Goal: Information Seeking & Learning: Learn about a topic

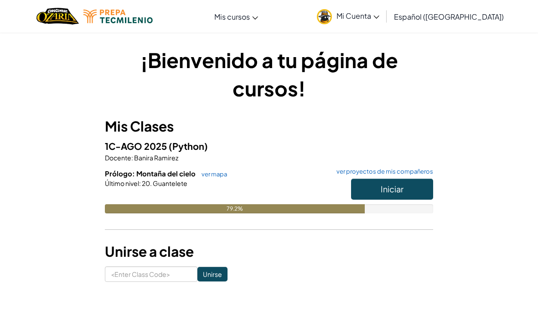
click at [399, 186] on span "Iniciar" at bounding box center [392, 188] width 23 height 10
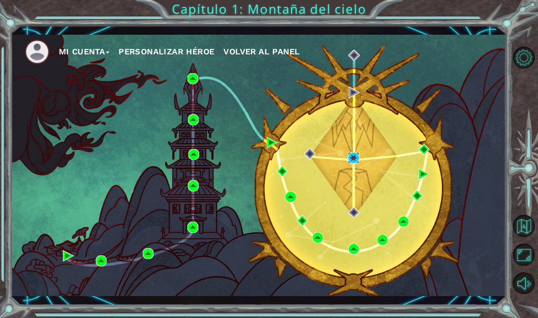
click at [351, 158] on img at bounding box center [353, 157] width 11 height 11
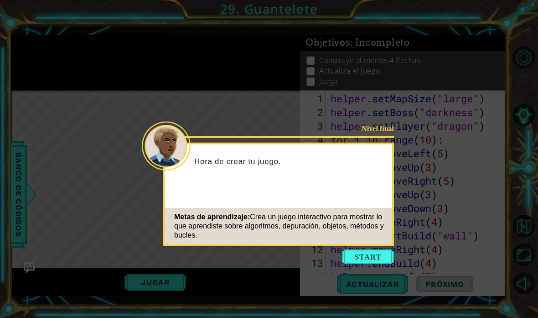
click at [376, 259] on button "Start" at bounding box center [368, 256] width 52 height 15
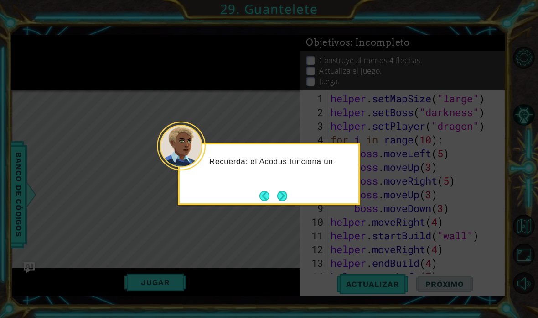
click at [287, 183] on div "Recuerda: el Acodus funciona un" at bounding box center [269, 166] width 179 height 36
click at [287, 190] on button "Next" at bounding box center [282, 195] width 10 height 10
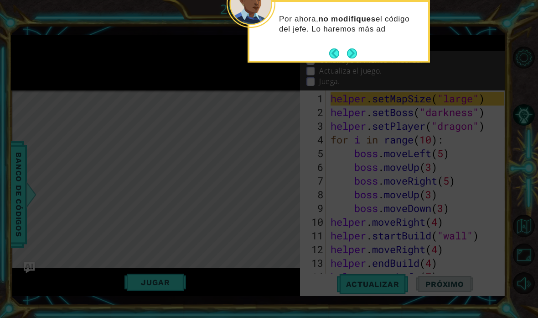
click at [354, 51] on button "Next" at bounding box center [351, 52] width 11 height 11
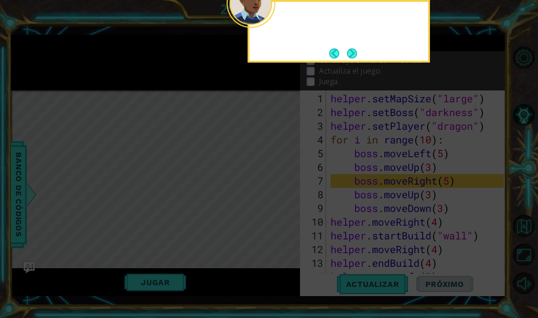
click at [356, 50] on button "Next" at bounding box center [352, 53] width 10 height 10
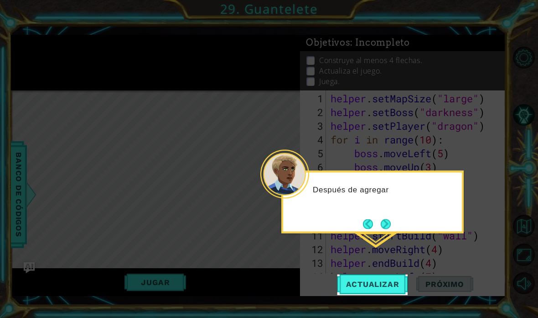
click at [387, 214] on div "Después de agregar" at bounding box center [373, 202] width 183 height 63
click at [390, 221] on button "Next" at bounding box center [386, 224] width 12 height 12
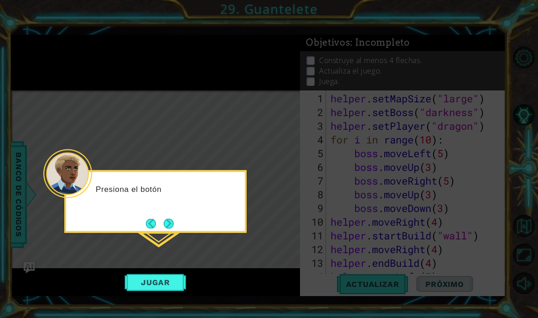
click at [174, 218] on button "Next" at bounding box center [169, 223] width 10 height 10
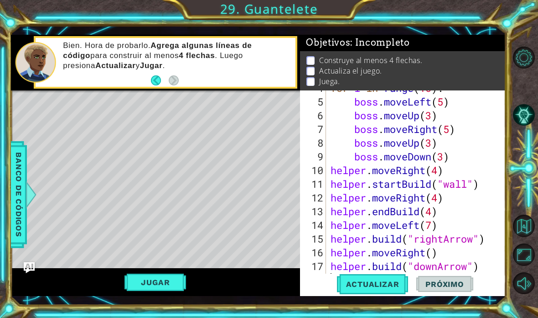
scroll to position [55, 0]
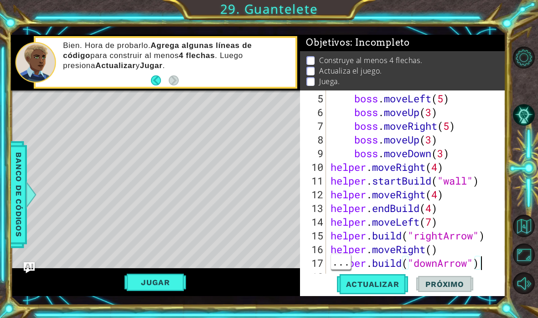
click at [493, 261] on div "boss . moveLeft ( 5 ) boss . moveUp ( 3 ) boss . moveRight ( 5 ) boss . moveUp …" at bounding box center [419, 201] width 180 height 219
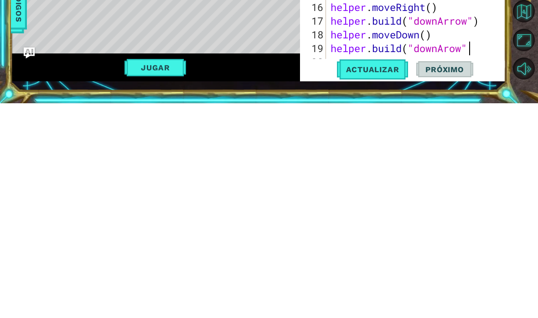
scroll to position [16, 47]
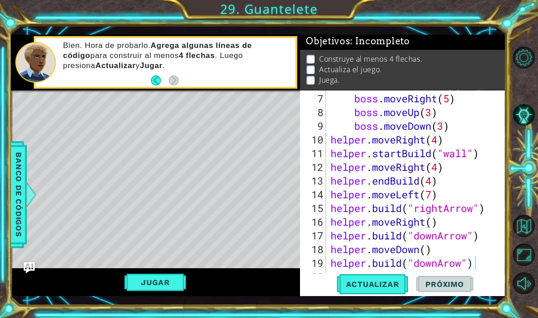
click at [361, 290] on button "Actualizar" at bounding box center [373, 283] width 72 height 21
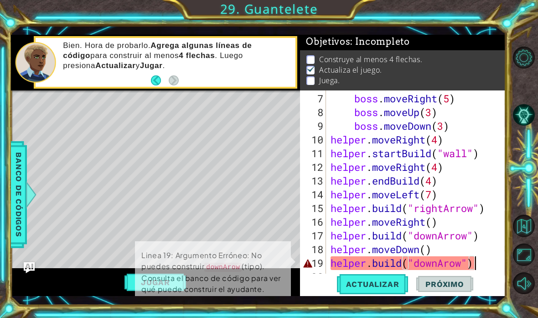
scroll to position [0, 0]
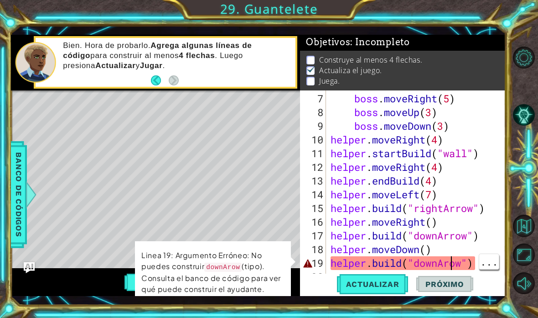
click at [448, 259] on div "boss . moveRight ( 5 ) boss . moveUp ( 3 ) boss . moveDown ( 3 ) helper . moveR…" at bounding box center [419, 201] width 180 height 219
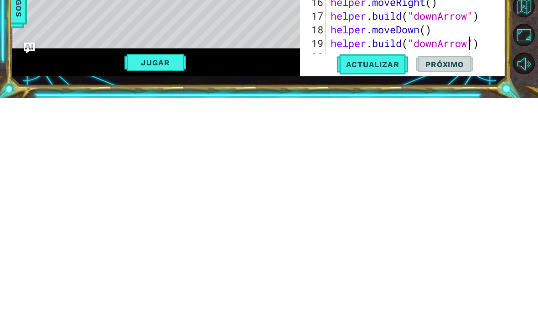
scroll to position [96, 0]
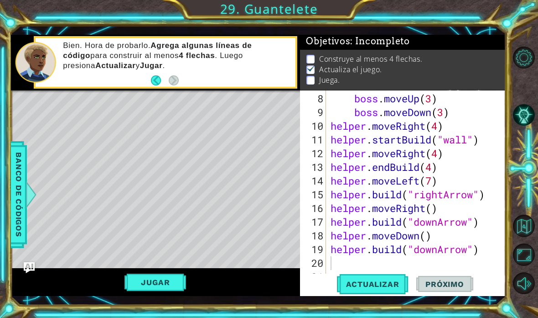
click at [378, 281] on span "Actualizar" at bounding box center [373, 283] width 72 height 9
click at [100, 149] on div "Level Map" at bounding box center [222, 224] width 422 height 269
click at [340, 267] on div "boss . moveUp ( 3 ) boss . moveDown ( 3 ) helper . moveRight ( 4 ) helper . sta…" at bounding box center [419, 201] width 180 height 219
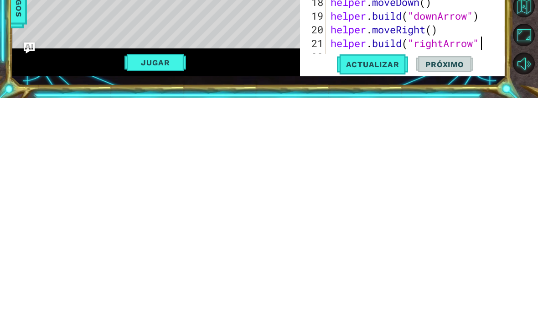
scroll to position [16, 22]
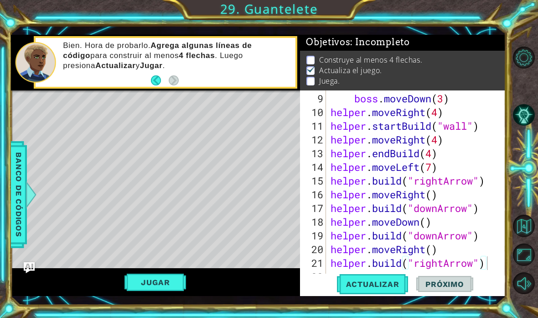
click at [388, 280] on span "Actualizar" at bounding box center [373, 283] width 72 height 9
click at [423, 249] on div "boss . moveDown ( 3 ) helper . moveRight ( 4 ) helper . startBuild ( "wall" ) h…" at bounding box center [419, 201] width 180 height 219
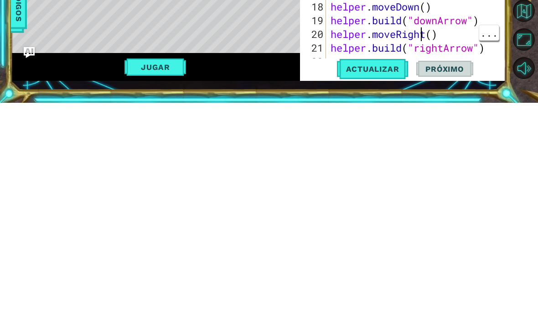
click at [430, 92] on div "boss . moveDown ( 3 ) helper . moveRight ( 4 ) helper . startBuild ( "wall" ) h…" at bounding box center [419, 201] width 180 height 219
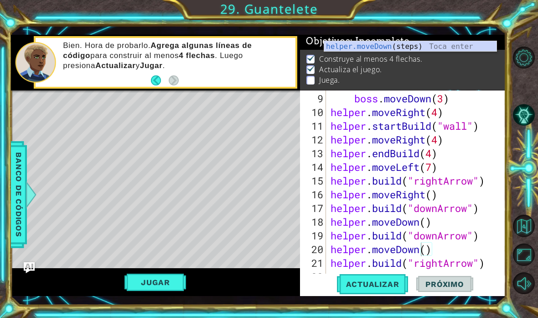
click at [366, 283] on span "Actualizar" at bounding box center [373, 283] width 72 height 9
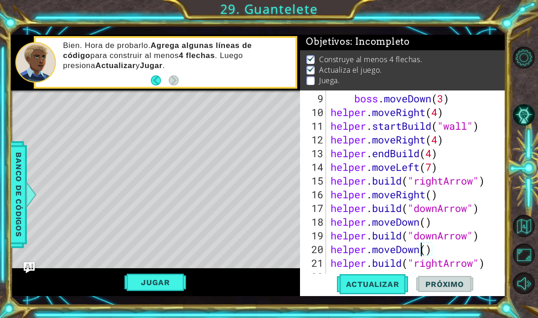
scroll to position [0, 0]
click at [162, 289] on button "Jugar" at bounding box center [156, 281] width 62 height 17
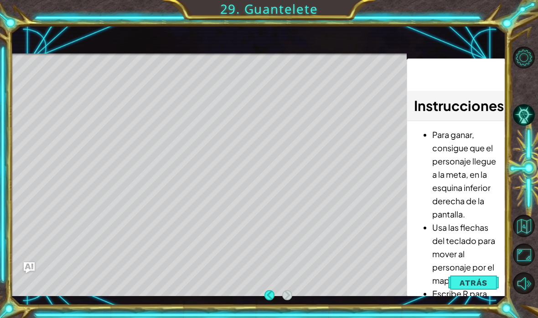
scroll to position [0, 0]
click at [481, 288] on button "Atrás" at bounding box center [474, 282] width 51 height 18
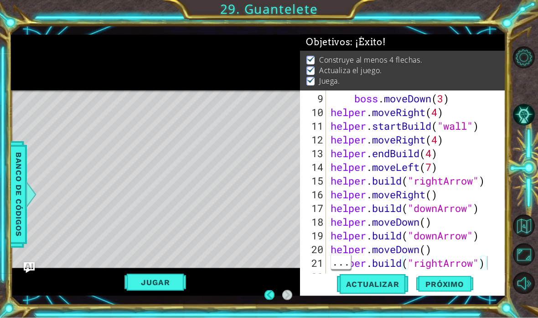
scroll to position [37, 0]
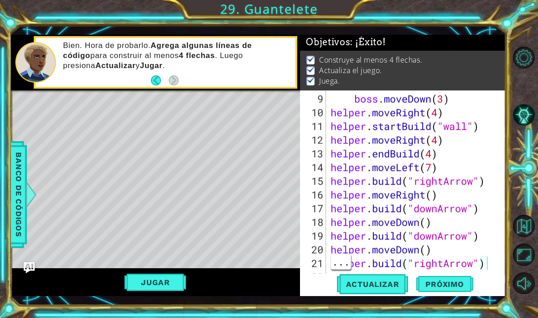
click at [392, 282] on span "Actualizar" at bounding box center [373, 283] width 72 height 9
click at [493, 265] on div "boss . moveDown ( 3 ) helper . moveRight ( 4 ) helper . startBuild ( "wall" ) h…" at bounding box center [419, 201] width 180 height 219
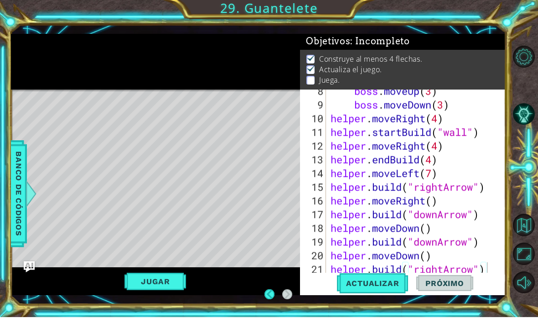
scroll to position [110, 0]
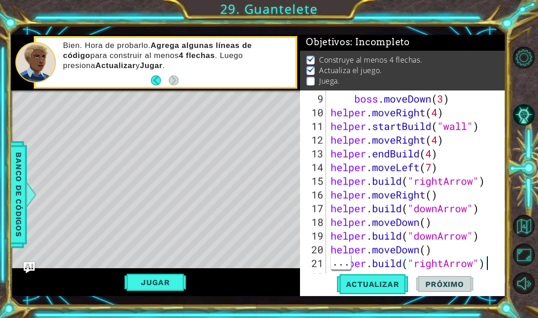
click at [495, 263] on div at bounding box center [499, 131] width 9 height 301
click at [493, 263] on div "boss . moveDown ( 3 ) helper . moveRight ( 4 ) helper . startBuild ( "wall" ) h…" at bounding box center [419, 201] width 180 height 219
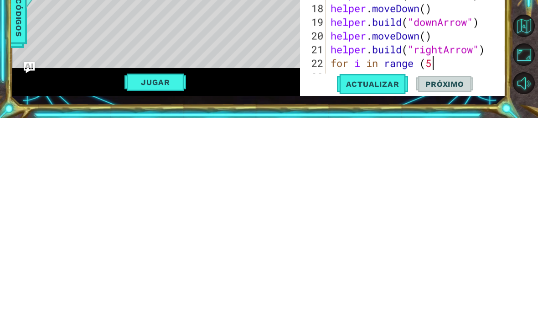
scroll to position [16, 34]
click at [421, 92] on div "helper . moveRight ( 4 ) helper . startBuild ( "wall" ) helper . moveRight ( 4 …" at bounding box center [419, 201] width 180 height 219
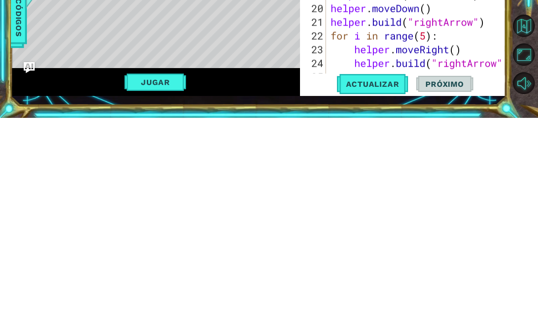
scroll to position [164, 0]
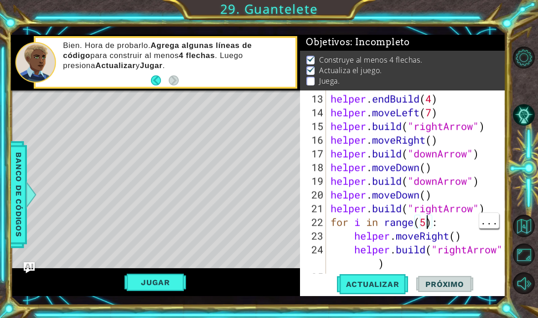
click at [428, 218] on div "helper . endBuild ( 4 ) helper . moveLeft ( 7 ) helper . build ( "rightArrow" )…" at bounding box center [419, 201] width 180 height 219
click at [374, 287] on span "Actualizar" at bounding box center [373, 283] width 72 height 9
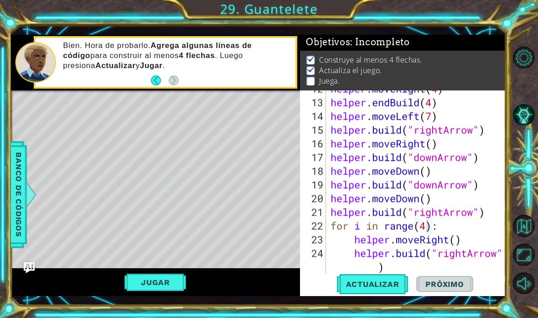
scroll to position [164, 0]
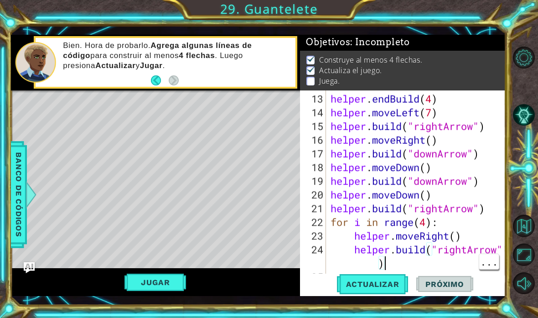
click at [407, 261] on div "helper . endBuild ( 4 ) helper . moveLeft ( 7 ) helper . build ( "rightArrow" )…" at bounding box center [419, 201] width 180 height 219
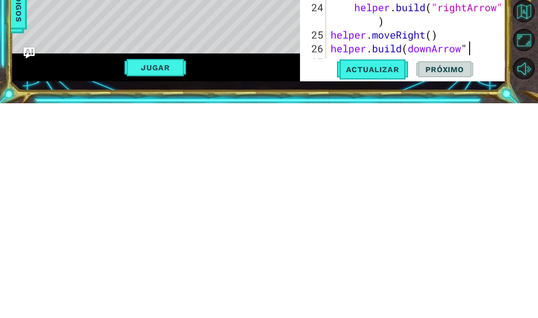
scroll to position [16, 28]
click at [412, 92] on div "helper . build ( "rightArrow" ) helper . moveRight ( ) helper . build ( "downAr…" at bounding box center [419, 201] width 180 height 219
click at [414, 92] on div "helper . build ( "rightArrow" ) helper . moveRight ( ) helper . build ( "downAr…" at bounding box center [419, 201] width 180 height 219
click at [415, 92] on div "helper . build ( "rightArrow" ) helper . moveRight ( ) helper . build ( "downAr…" at bounding box center [419, 201] width 180 height 219
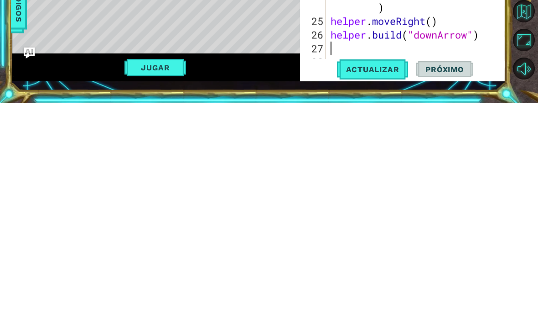
click at [386, 273] on button "Actualizar" at bounding box center [373, 283] width 72 height 21
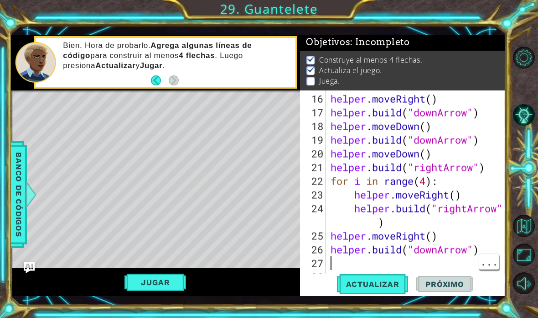
click at [343, 259] on div "helper . moveRight ( ) helper . build ( "downArrow" ) helper . moveDown ( ) hel…" at bounding box center [419, 201] width 180 height 219
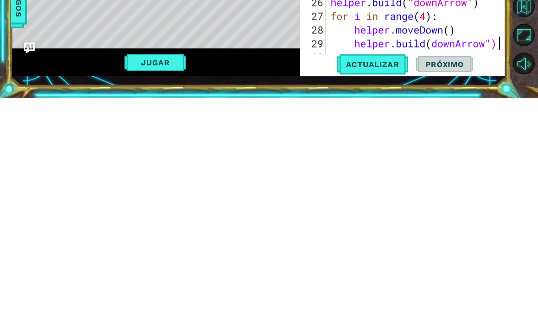
scroll to position [16, 50]
click at [440, 92] on div "helper . moveDown ( ) helper . build ( "downArrow" ) helper . moveDown ( ) help…" at bounding box center [419, 201] width 180 height 219
click at [439, 92] on div "helper . moveDown ( ) helper . build ( "downArrow" ) helper . moveDown ( ) help…" at bounding box center [419, 201] width 180 height 219
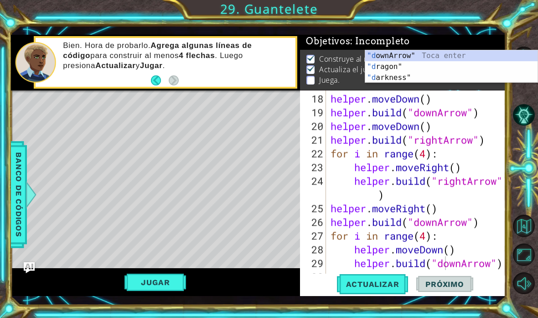
click at [397, 280] on span "Actualizar" at bounding box center [373, 283] width 72 height 9
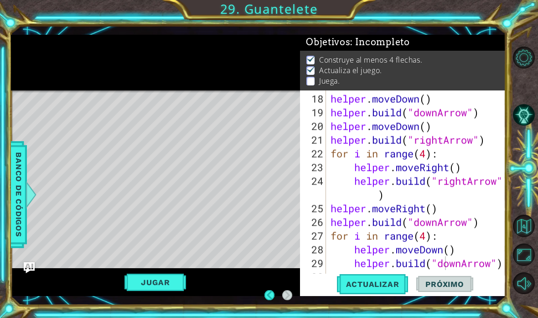
scroll to position [37, 0]
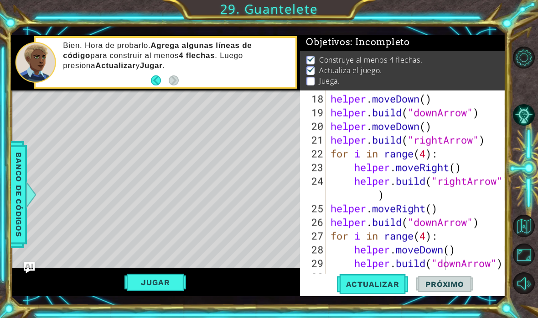
click at [503, 260] on div at bounding box center [499, 70] width 9 height 424
click at [502, 261] on div at bounding box center [499, 70] width 9 height 424
click at [502, 260] on div at bounding box center [499, 70] width 9 height 424
click at [503, 261] on div at bounding box center [499, 70] width 9 height 424
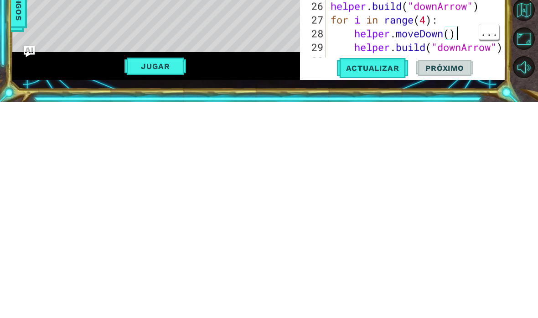
click at [503, 44] on div at bounding box center [499, 70] width 9 height 424
click at [502, 40] on div at bounding box center [499, 70] width 9 height 424
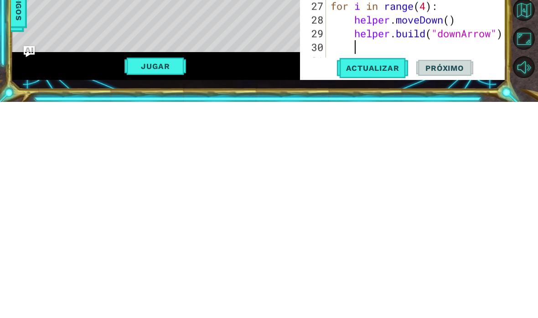
scroll to position [246, 0]
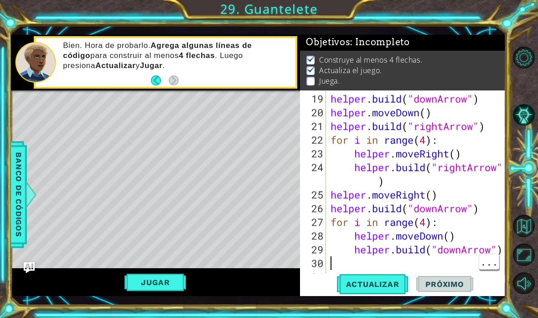
click at [335, 263] on div "helper . build ( "downArrow" ) helper . moveDown ( ) helper . build ( "rightArr…" at bounding box center [419, 201] width 180 height 219
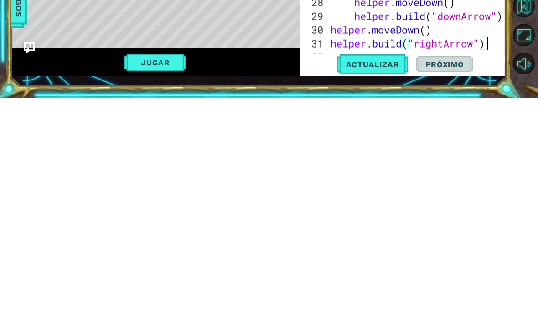
scroll to position [16, 22]
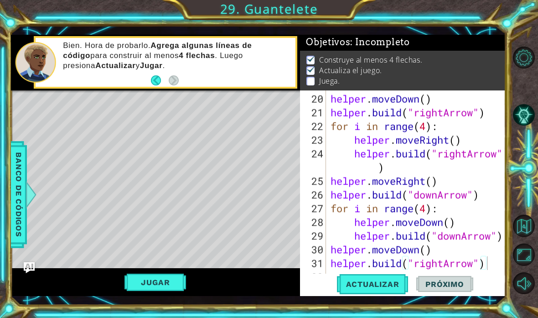
click at [386, 281] on span "Actualizar" at bounding box center [373, 283] width 72 height 9
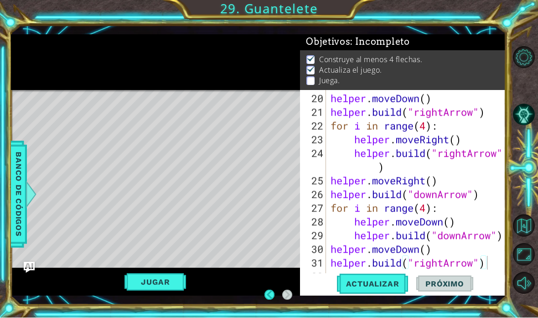
scroll to position [260, 0]
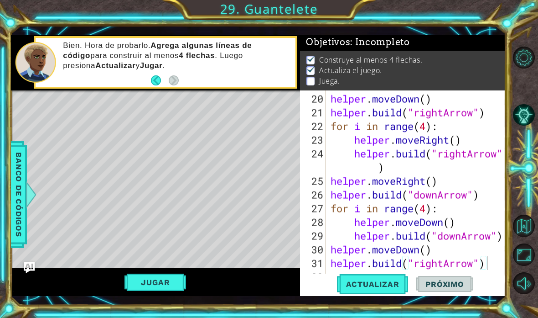
click at [23, 188] on span "Banco de códigos" at bounding box center [18, 194] width 15 height 94
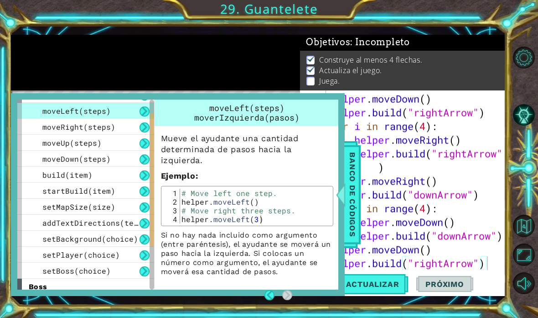
scroll to position [32, 0]
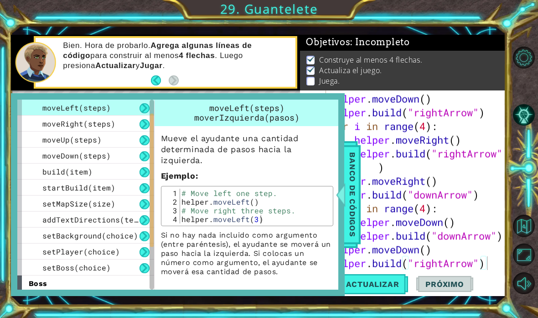
click at [43, 182] on div "startBuild(item)" at bounding box center [85, 187] width 137 height 16
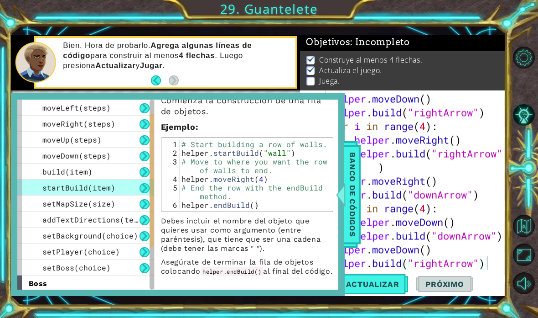
scroll to position [47, 0]
click at [175, 226] on p "Debes incluir el nombre del objeto que quieres usar como argumento (entre parén…" at bounding box center [247, 234] width 172 height 37
click at [346, 189] on div at bounding box center [340, 194] width 11 height 27
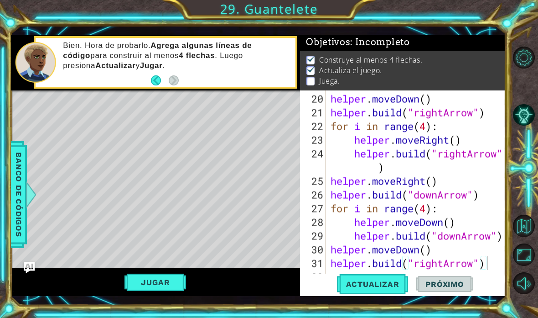
click at [187, 134] on div "Level Map" at bounding box center [222, 224] width 422 height 269
click at [193, 126] on div "Level Map" at bounding box center [222, 224] width 422 height 269
click at [181, 132] on div "Level Map" at bounding box center [222, 224] width 422 height 269
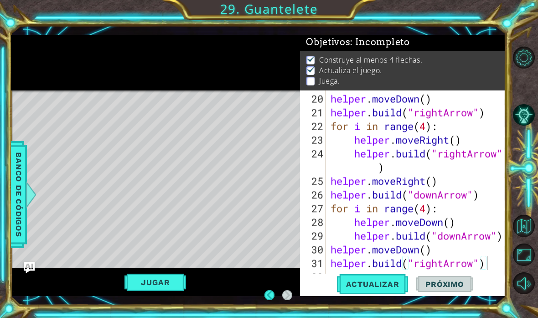
click at [194, 136] on div "Level Map" at bounding box center [222, 224] width 422 height 269
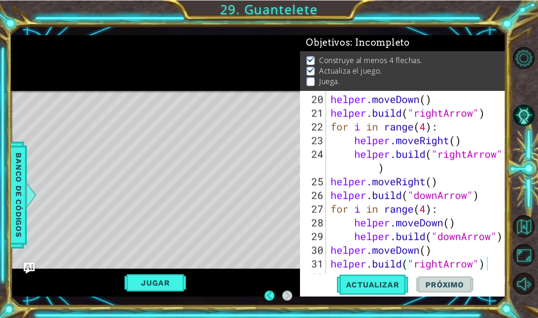
scroll to position [260, 0]
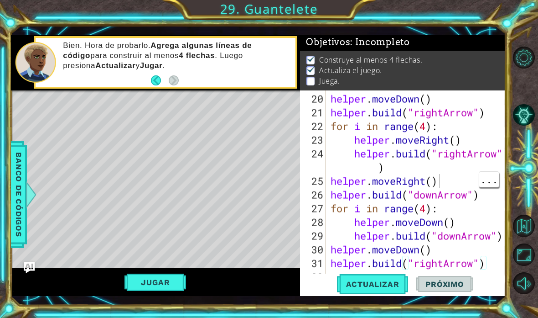
click at [497, 177] on div at bounding box center [499, 56] width 9 height 452
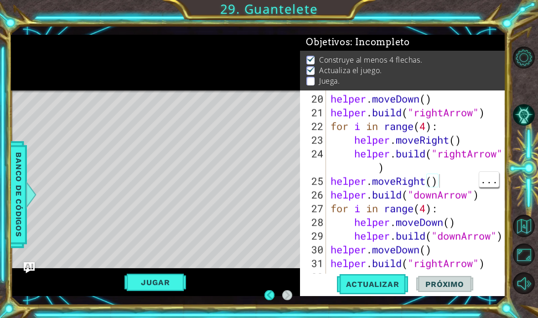
scroll to position [37, 0]
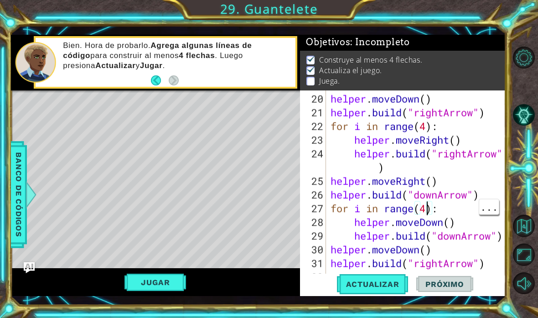
click at [430, 206] on div "helper . moveDown ( ) helper . build ( "rightArrow" ) for i in range ( 4 ) : he…" at bounding box center [419, 201] width 180 height 219
click at [386, 284] on span "Actualizar" at bounding box center [373, 283] width 72 height 9
click at [496, 271] on div at bounding box center [499, 56] width 9 height 452
click at [496, 261] on div at bounding box center [499, 56] width 9 height 452
click at [494, 260] on div "helper . moveDown ( ) helper . build ( "rightArrow" ) for i in range ( 4 ) : he…" at bounding box center [419, 201] width 180 height 219
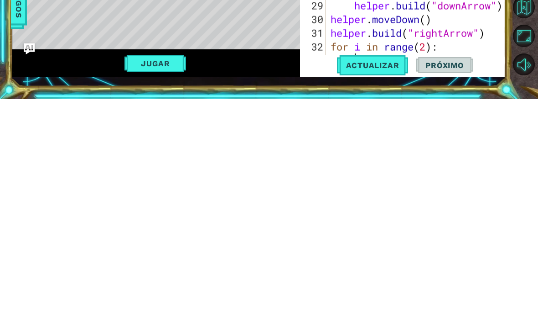
scroll to position [270, 0]
click at [445, 81] on div "helper . moveDown ( ) helper . build ( "rightArrow" ) for i in range ( 4 ) : he…" at bounding box center [419, 190] width 180 height 219
click at [388, 279] on span "Actualizar" at bounding box center [373, 283] width 72 height 9
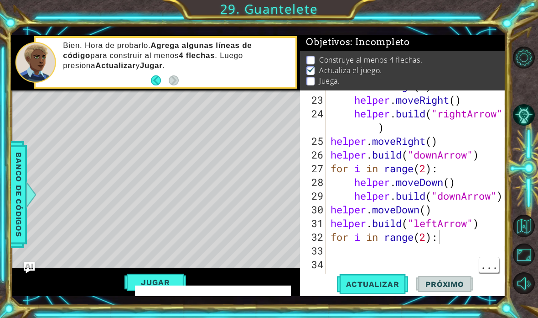
scroll to position [301, 0]
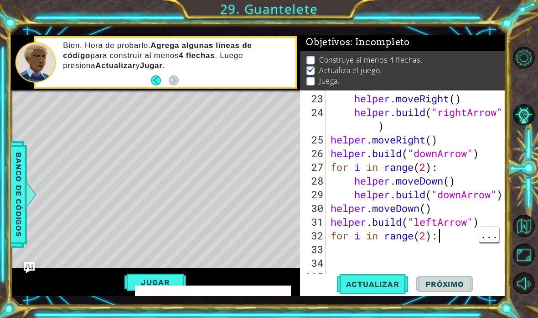
click at [456, 241] on div "helper . moveRight ( ) helper . build ( "rightArrow" ) helper . moveRight ( ) h…" at bounding box center [419, 201] width 180 height 219
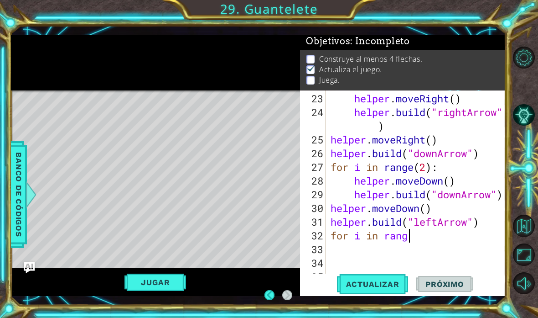
scroll to position [1, 0]
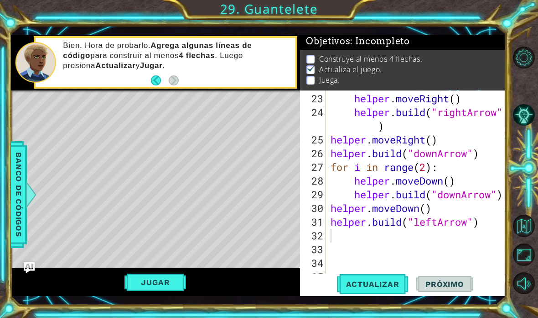
click at [388, 278] on button "Actualizar" at bounding box center [373, 283] width 72 height 21
click at [365, 234] on div "helper . moveRight ( ) helper . build ( "rightArrow" ) helper . moveRight ( ) h…" at bounding box center [419, 201] width 180 height 219
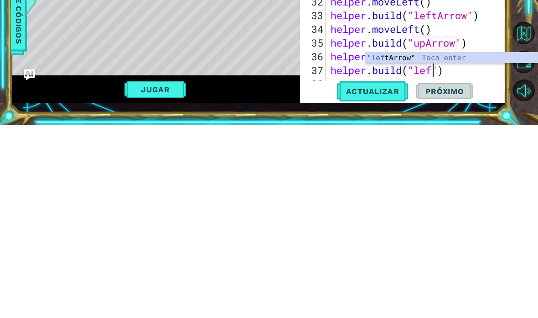
scroll to position [16, 34]
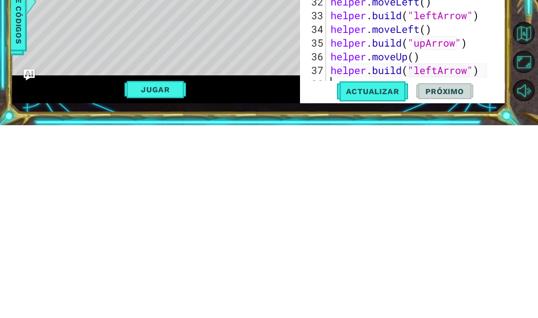
click at [384, 279] on span "Actualizar" at bounding box center [373, 283] width 72 height 9
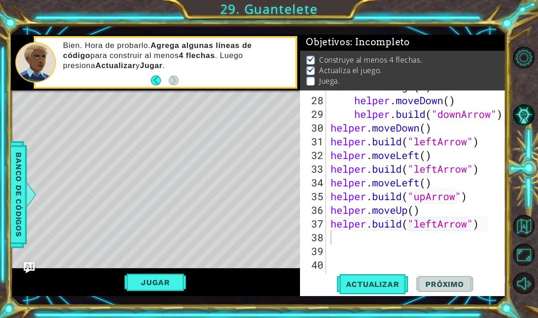
scroll to position [380, 0]
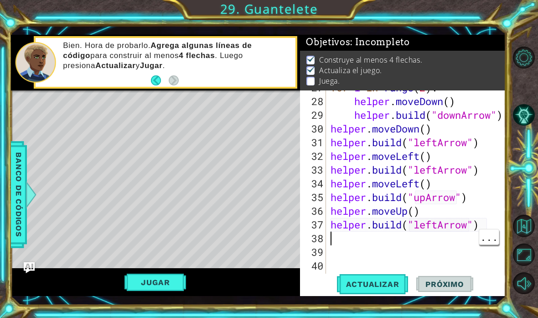
click at [345, 239] on div "for i in range ( 2 ) : helper . moveDown ( ) helper . build ( "downArrow" ) hel…" at bounding box center [419, 190] width 180 height 219
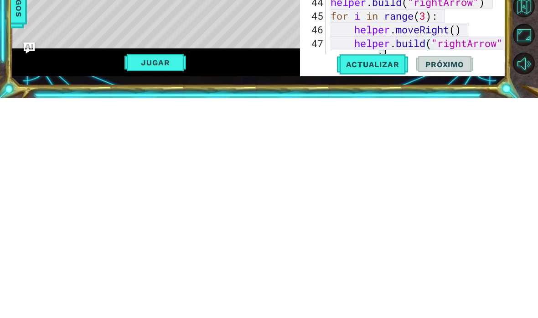
scroll to position [479, 0]
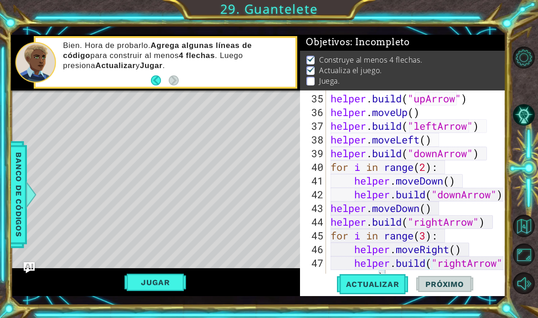
type textarea "abcde fg"
click at [394, 279] on button "Actualizar" at bounding box center [373, 283] width 72 height 21
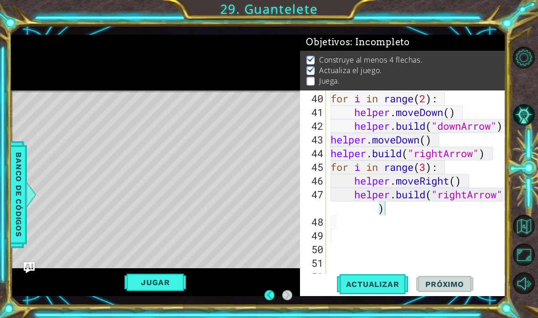
scroll to position [0, 0]
